Goal: Find specific page/section: Find specific page/section

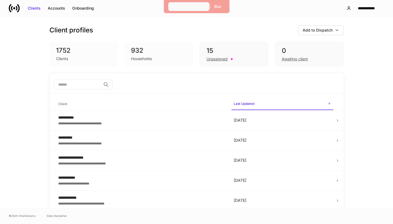
click at [200, 6] on div "Exit Impersonation" at bounding box center [189, 6] width 34 height 5
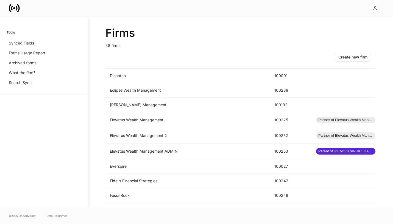
scroll to position [298, 0]
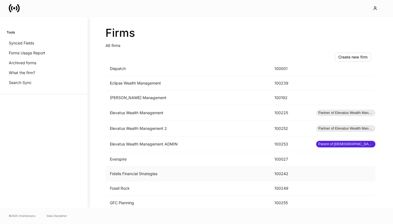
click at [176, 172] on td "Fidelis Financial Strategies" at bounding box center [187, 174] width 165 height 15
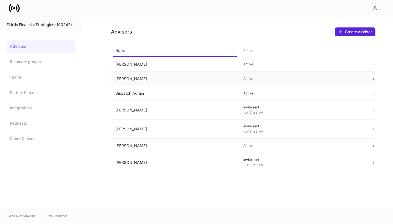
click at [184, 77] on td "[PERSON_NAME]" at bounding box center [175, 79] width 128 height 15
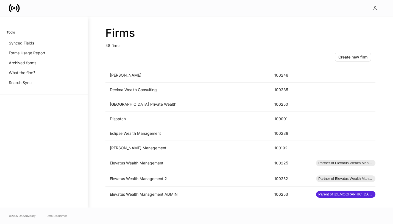
scroll to position [336, 0]
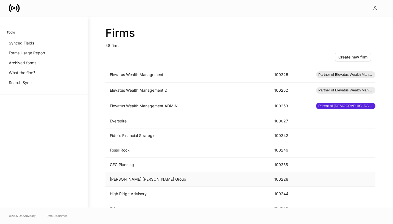
click at [190, 178] on td "[PERSON_NAME] [PERSON_NAME] Group" at bounding box center [187, 179] width 165 height 15
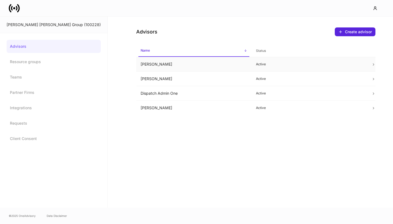
click at [213, 67] on td "Blaine Hess" at bounding box center [193, 64] width 115 height 15
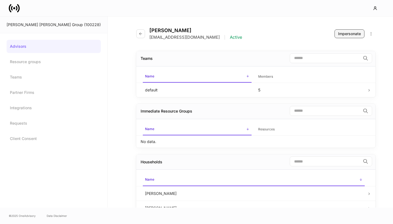
click at [344, 34] on div "Impersonate" at bounding box center [349, 33] width 23 height 5
